Goal: Check status: Check status

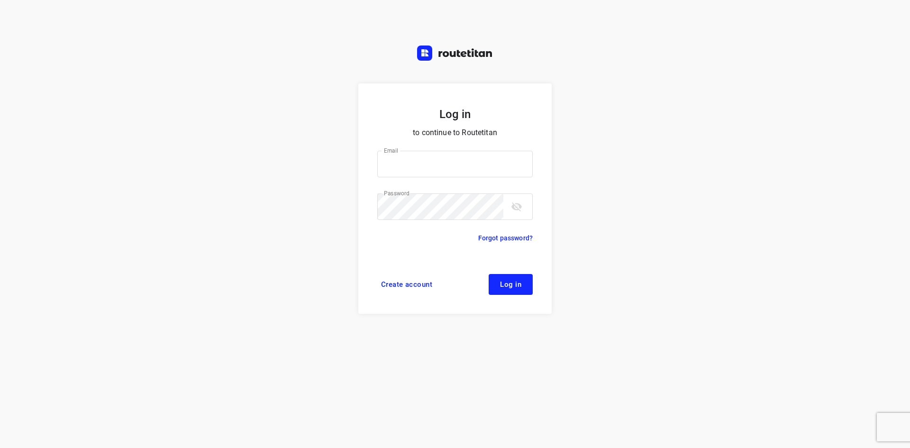
type input "[EMAIL_ADDRESS][DOMAIN_NAME]"
click at [503, 294] on button "Log in" at bounding box center [510, 284] width 44 height 21
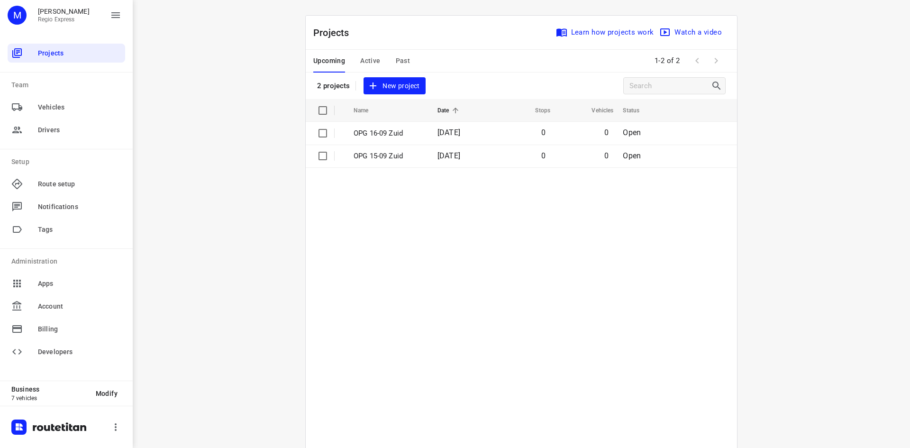
click at [373, 59] on span "Active" at bounding box center [370, 61] width 20 height 12
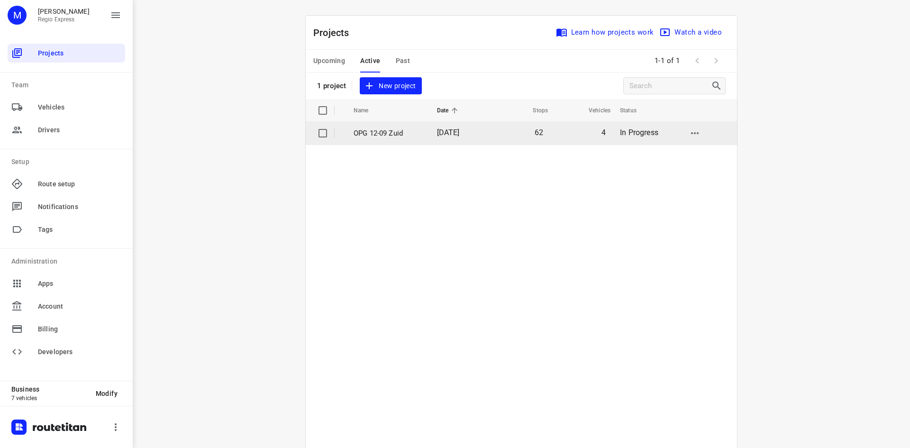
click at [429, 138] on td "[DATE]" at bounding box center [459, 133] width 60 height 23
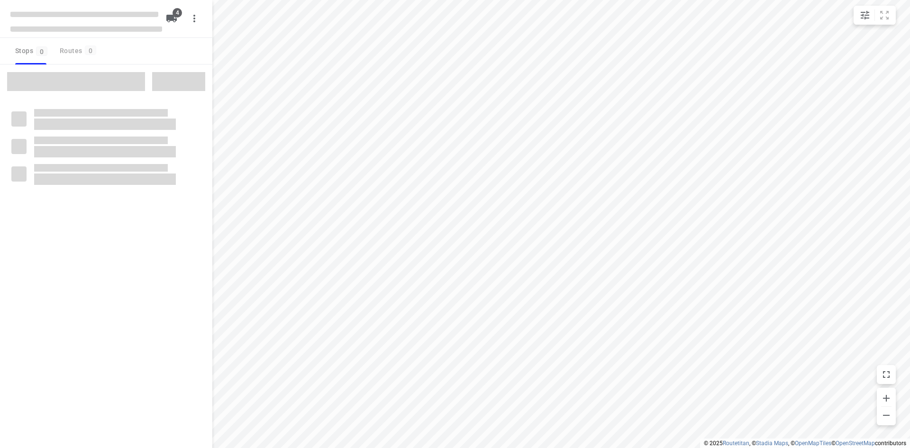
type input "distance"
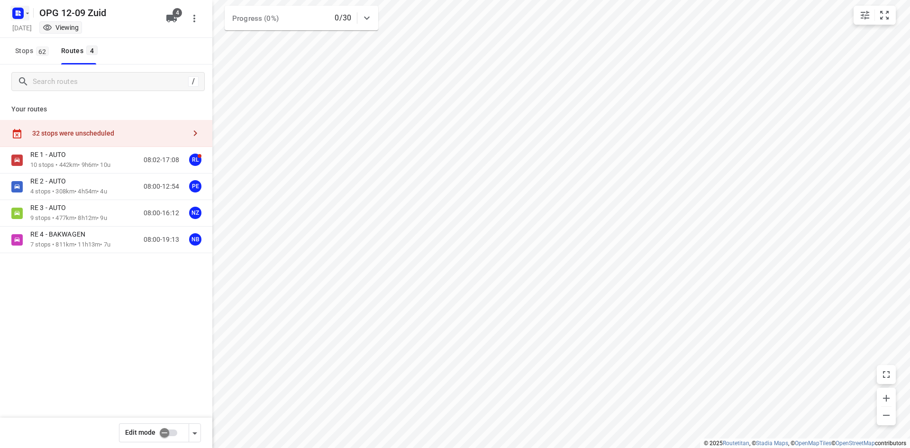
click at [23, 16] on rect "button" at bounding box center [17, 13] width 11 height 11
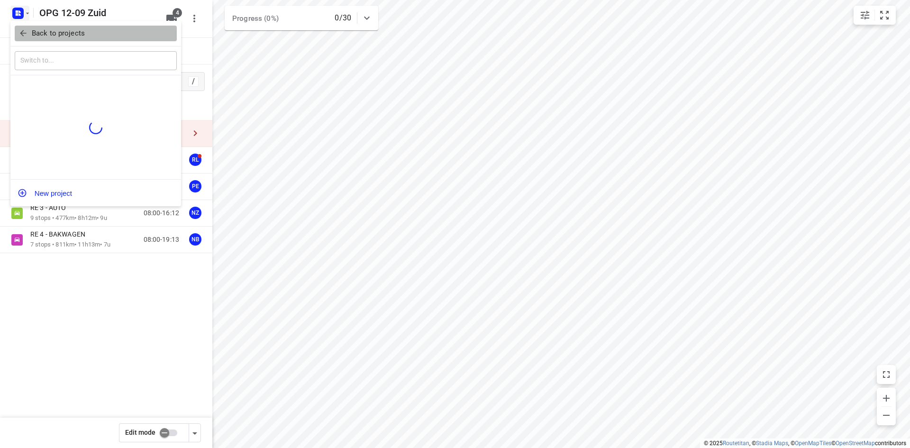
click at [36, 34] on p "Back to projects" at bounding box center [58, 33] width 53 height 11
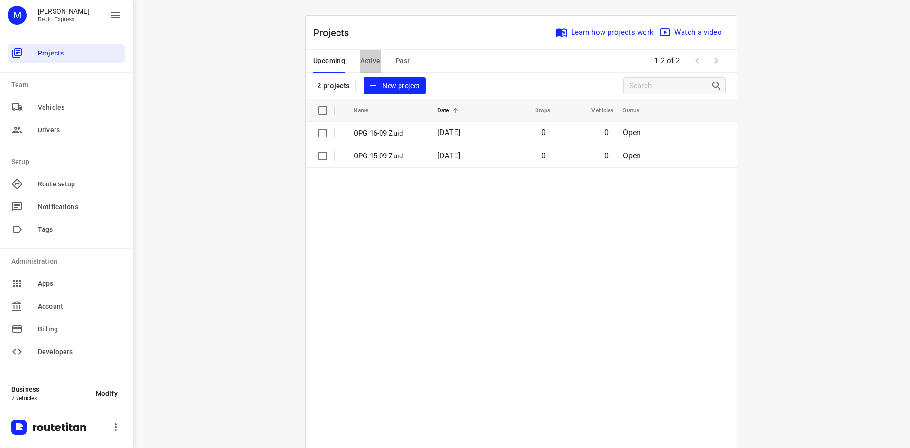
click at [376, 58] on span "Active" at bounding box center [370, 61] width 20 height 12
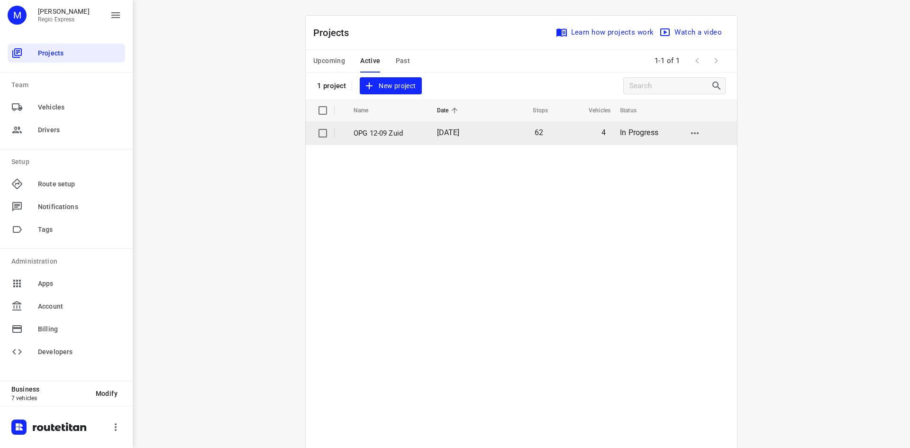
click at [395, 142] on td "OPG 12-09 Zuid" at bounding box center [386, 133] width 85 height 23
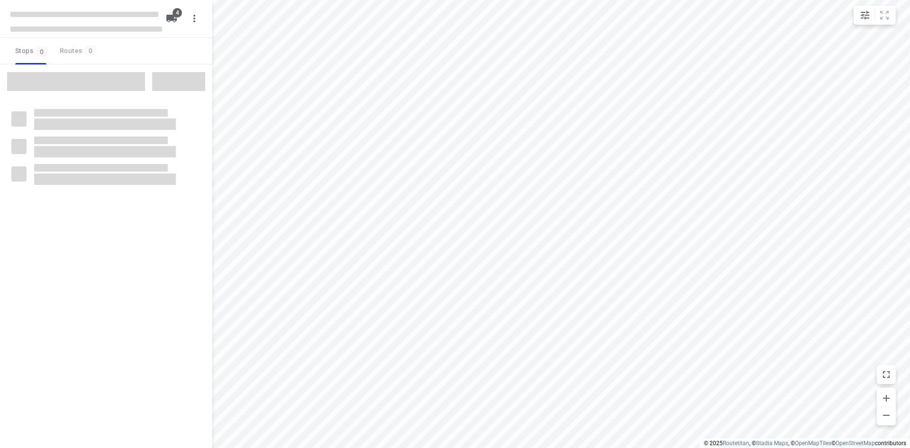
type input "distance"
